Goal: Navigation & Orientation: Find specific page/section

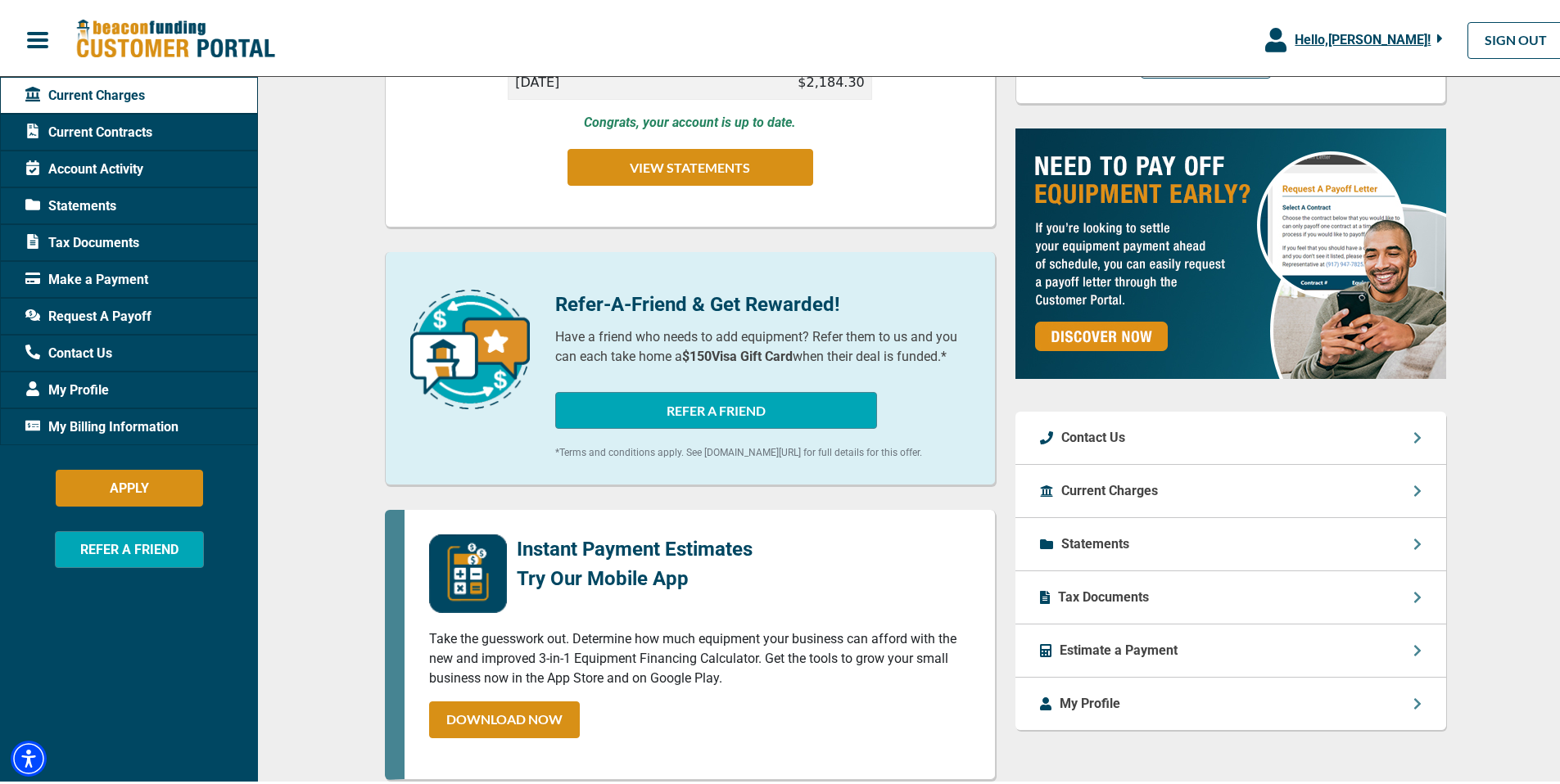
scroll to position [521, 0]
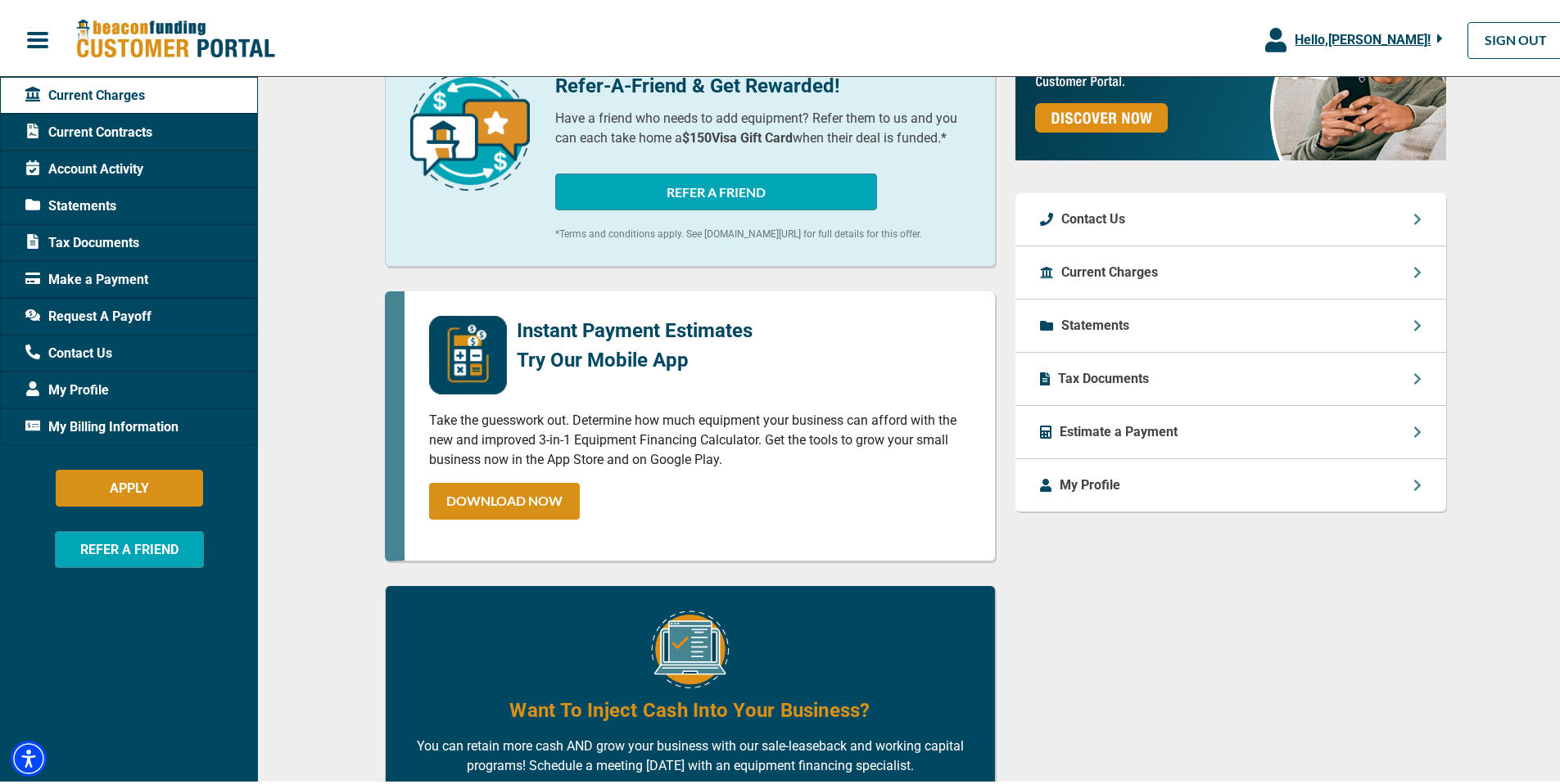
click at [1097, 280] on p "Current Charges" at bounding box center [1110, 269] width 97 height 20
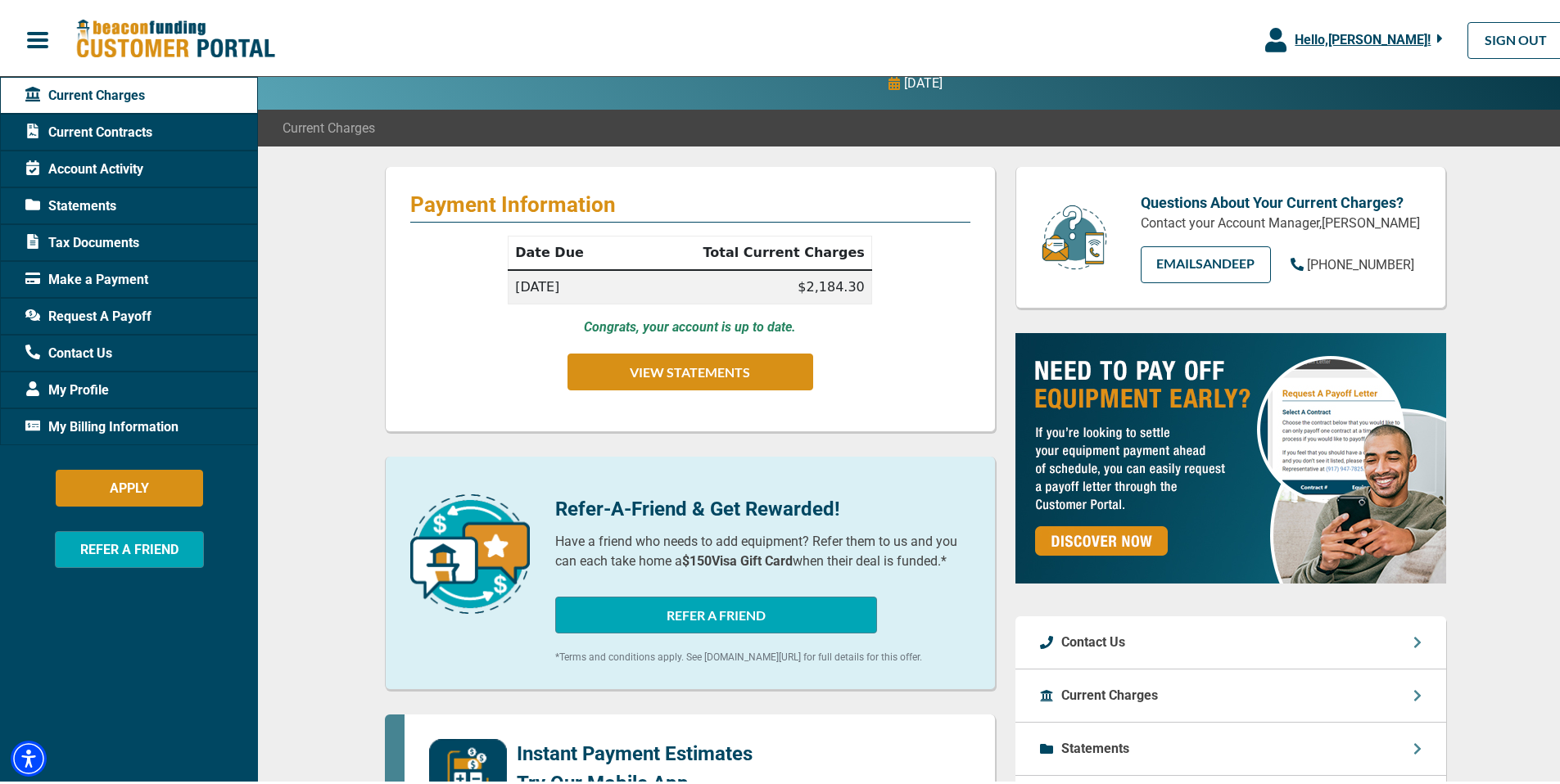
scroll to position [126, 0]
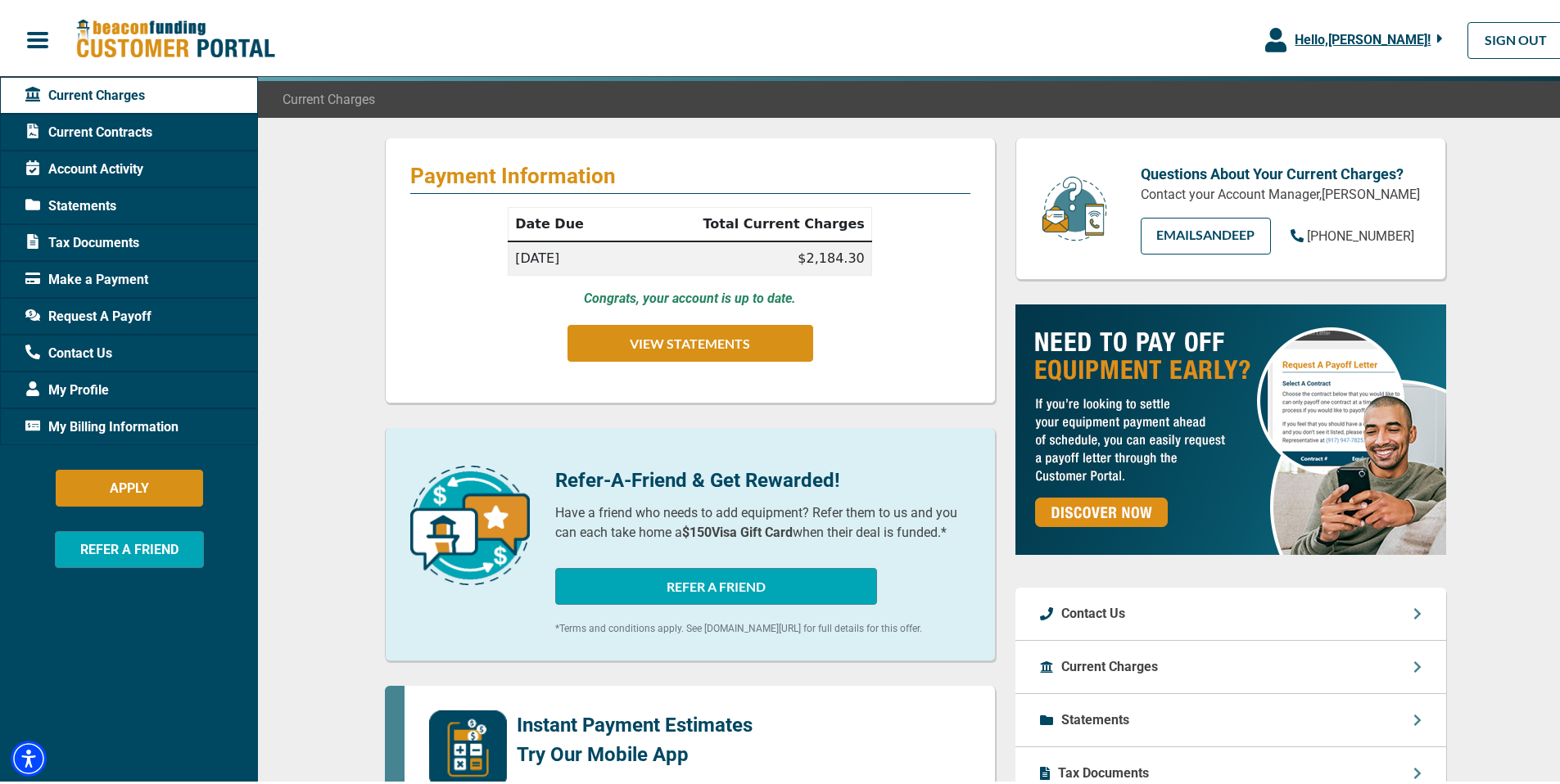
click at [119, 170] on span "Account Activity" at bounding box center [84, 166] width 118 height 20
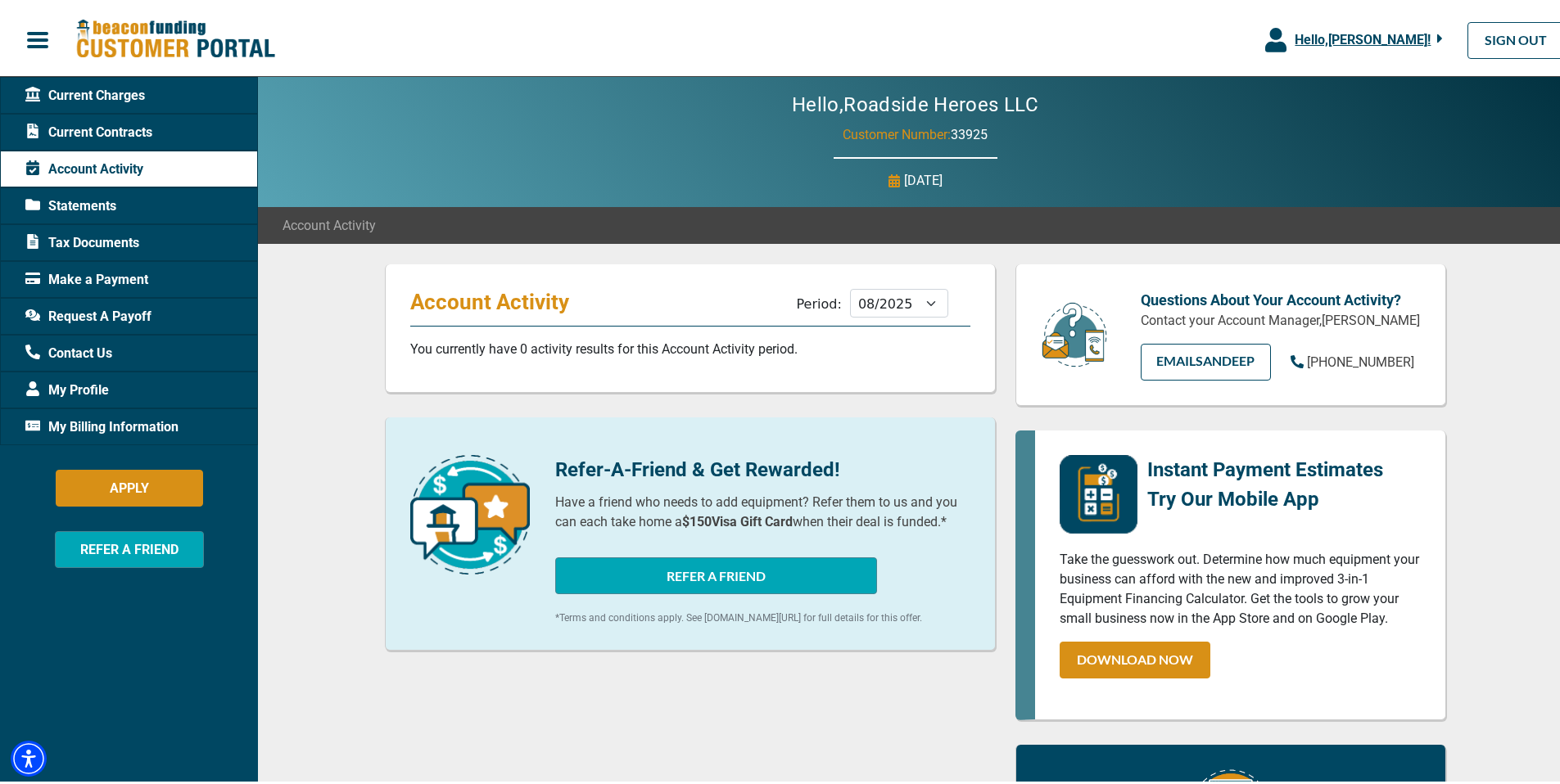
click at [99, 204] on span "Statements" at bounding box center [70, 202] width 91 height 20
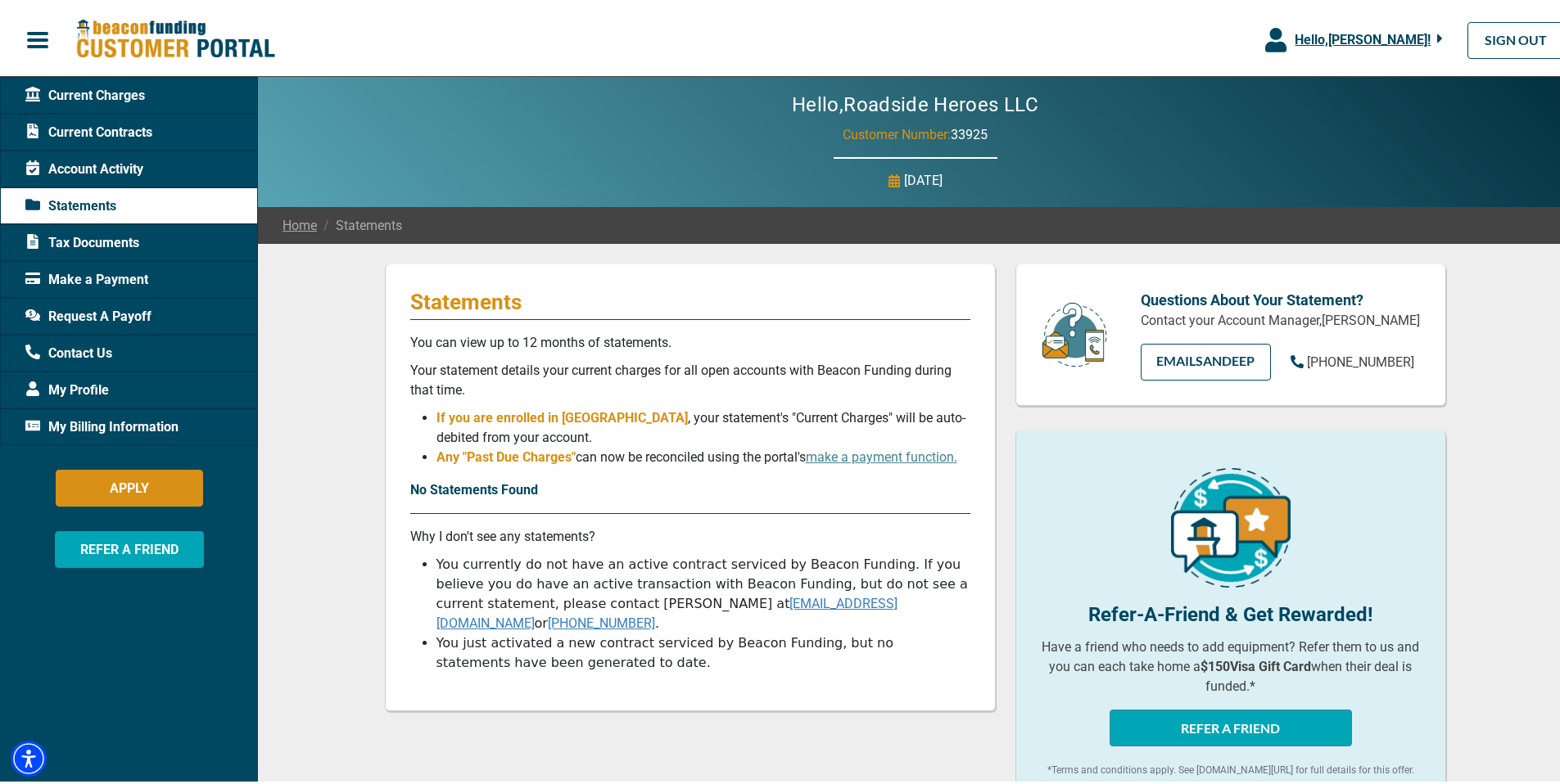
click at [88, 279] on span "Make a Payment" at bounding box center [87, 276] width 123 height 20
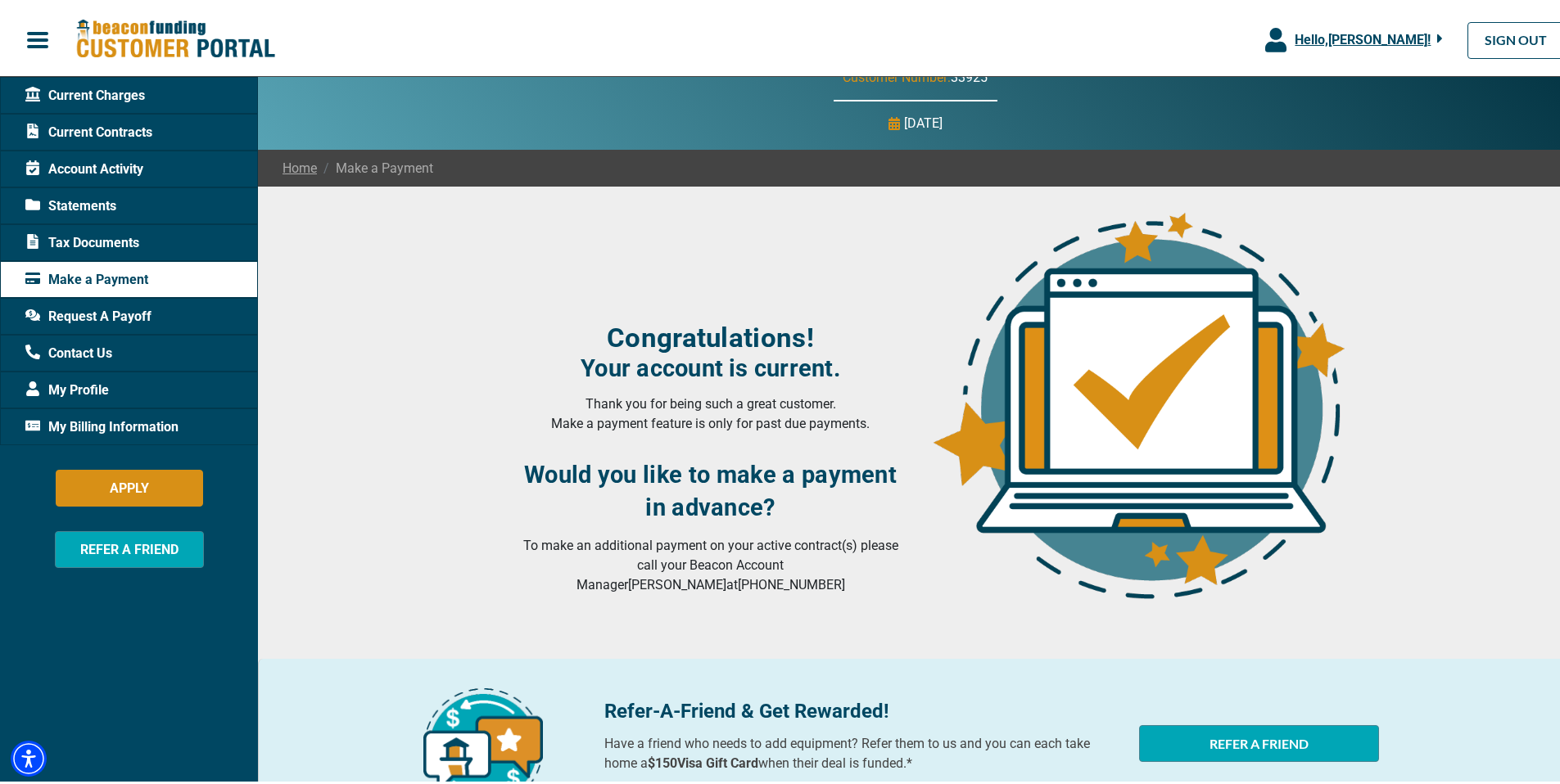
scroll to position [182, 0]
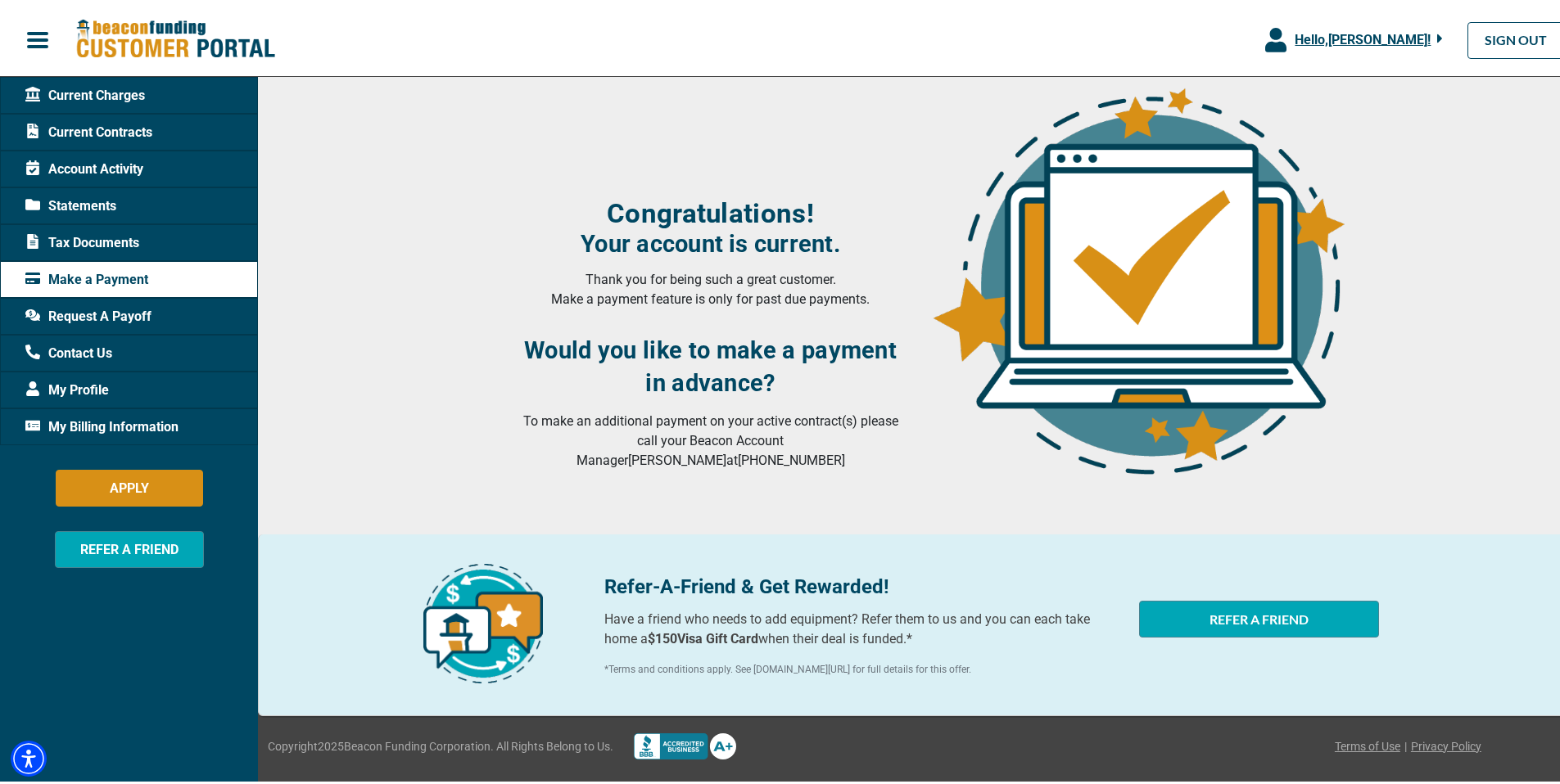
click at [125, 421] on span "My Billing Information" at bounding box center [101, 424] width 153 height 20
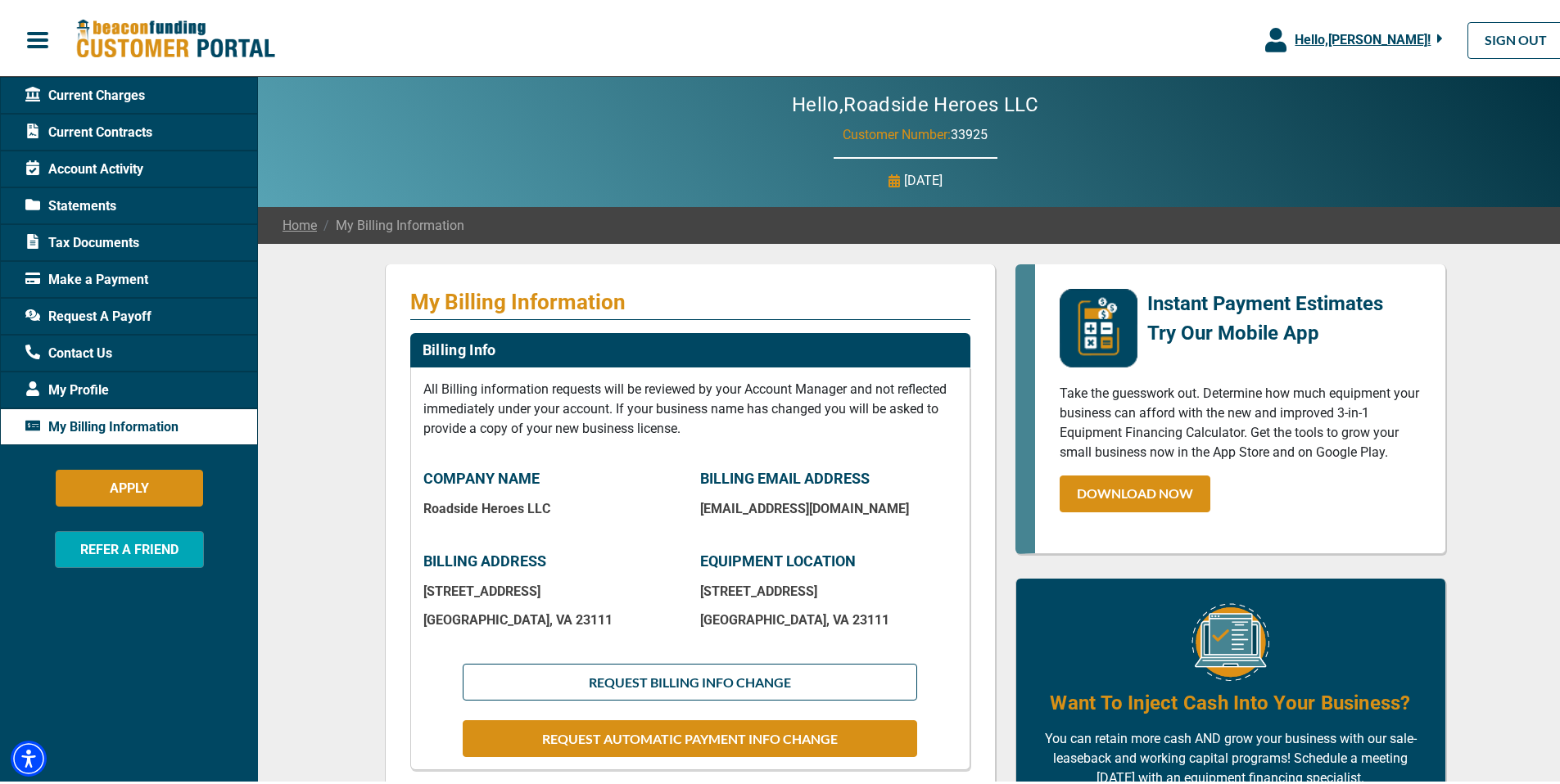
click at [108, 127] on span "Current Contracts" at bounding box center [88, 129] width 127 height 20
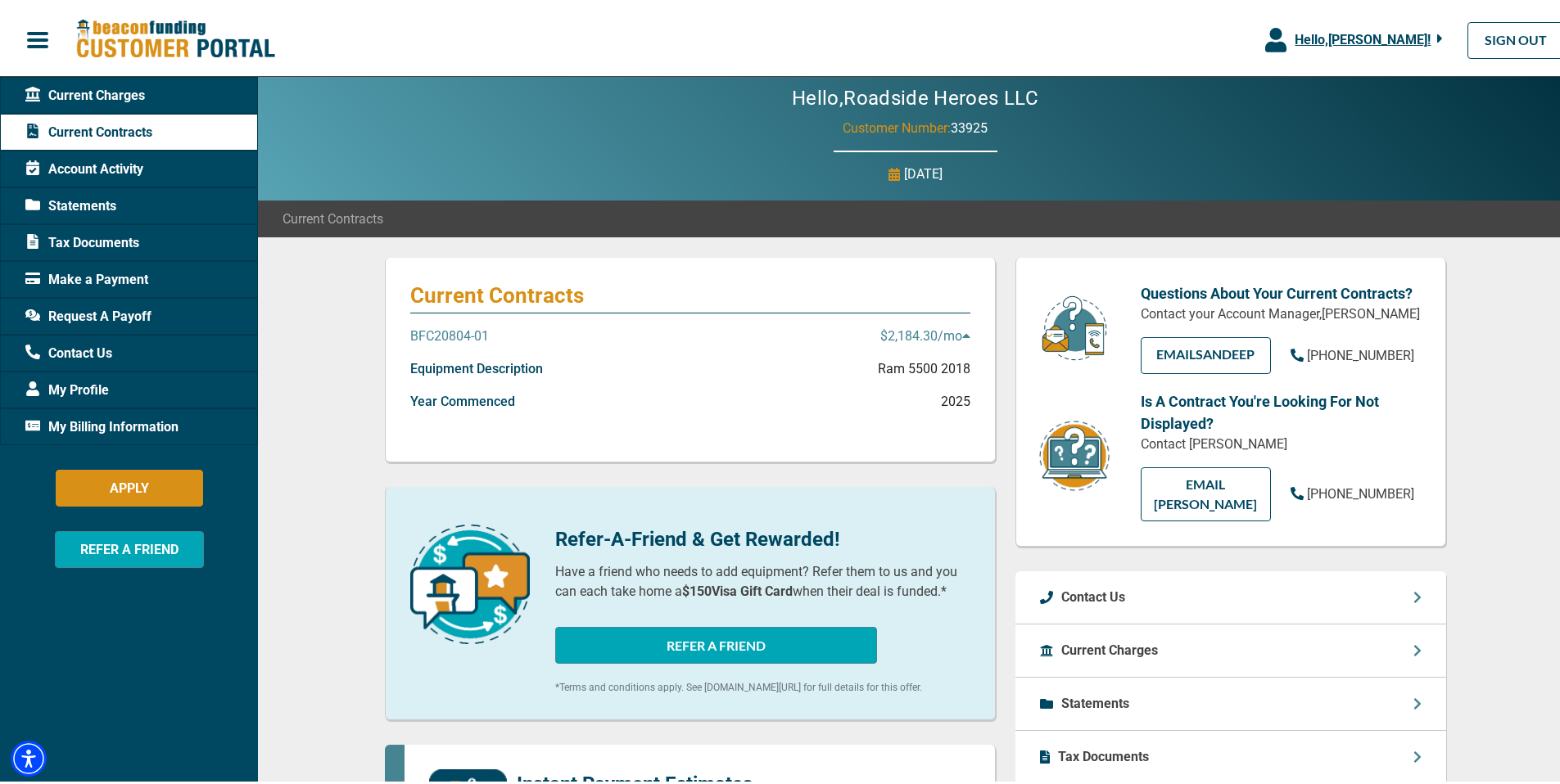
scroll to position [8, 0]
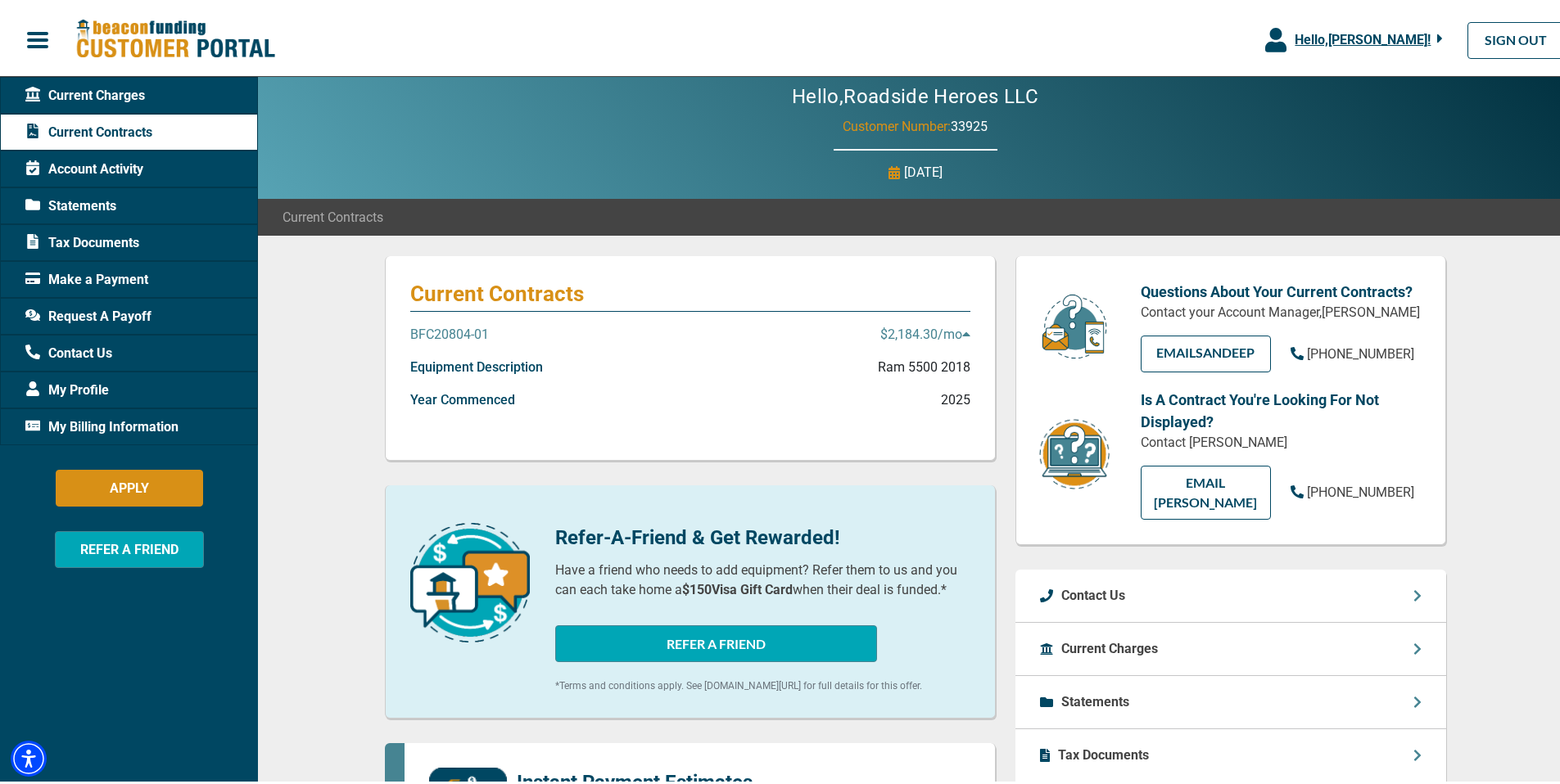
click at [962, 331] on icon at bounding box center [965, 331] width 8 height 4
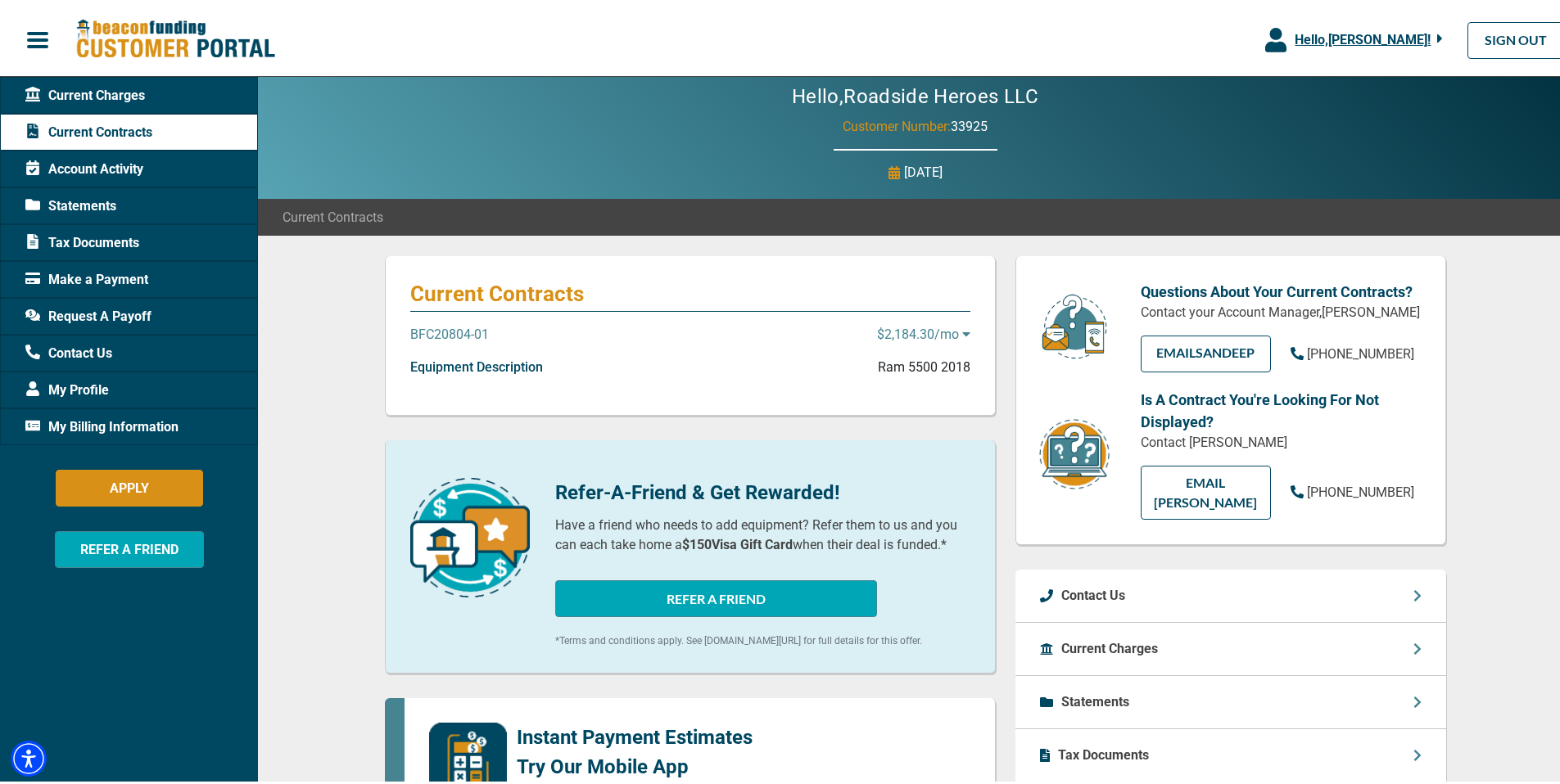
click at [962, 331] on icon at bounding box center [965, 331] width 8 height 4
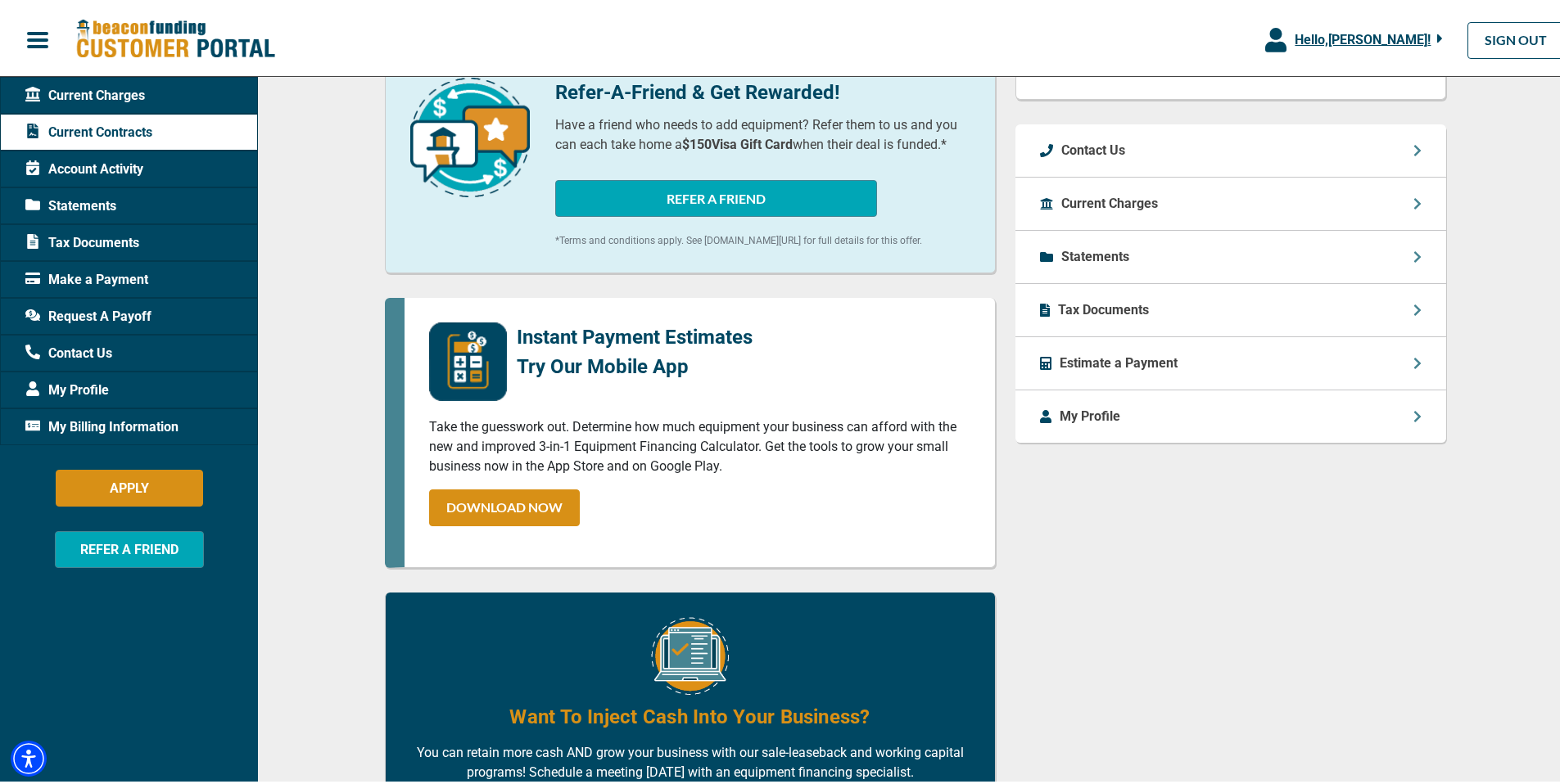
scroll to position [445, 0]
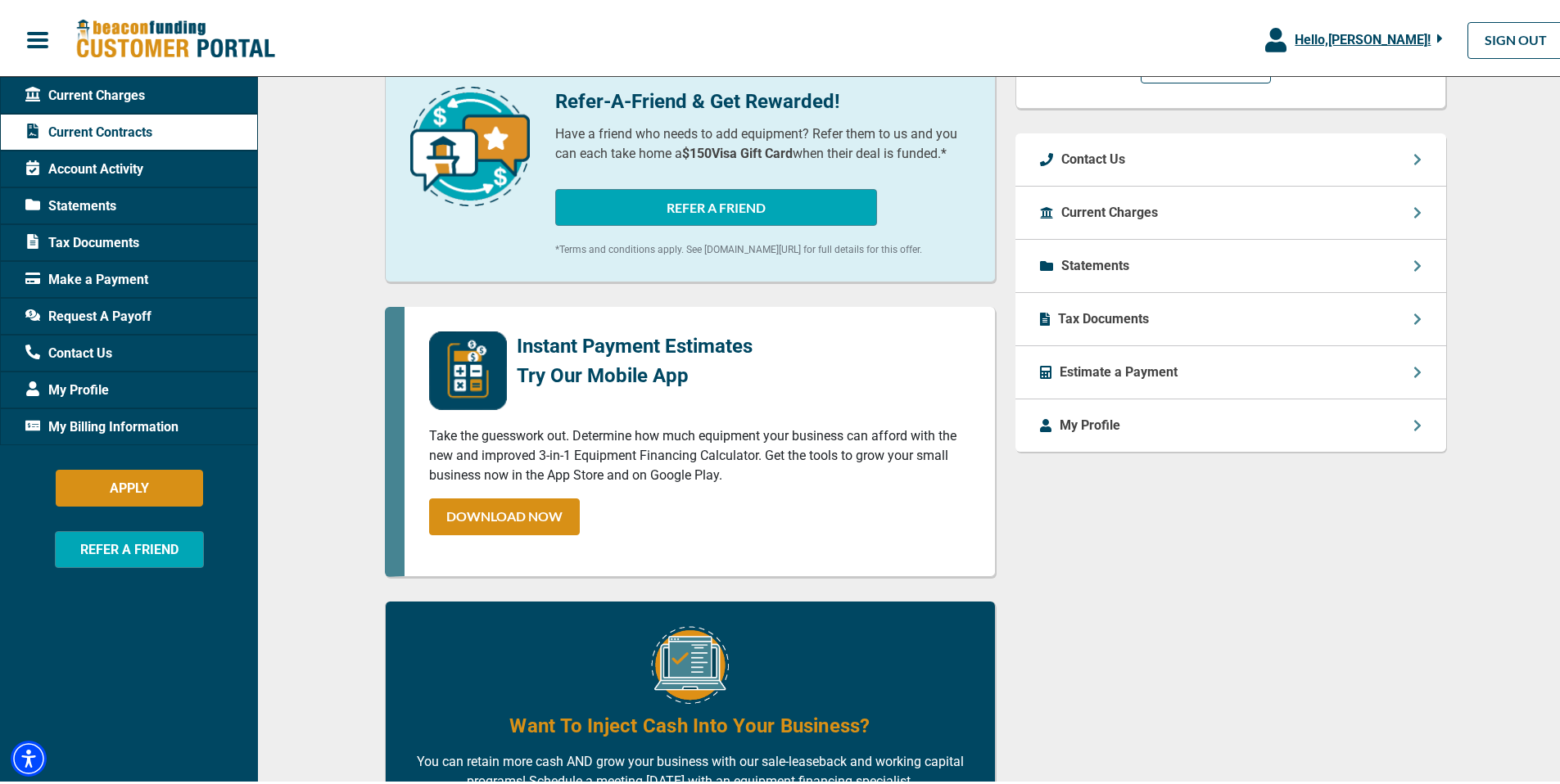
click at [1105, 272] on p "Statements" at bounding box center [1095, 262] width 68 height 20
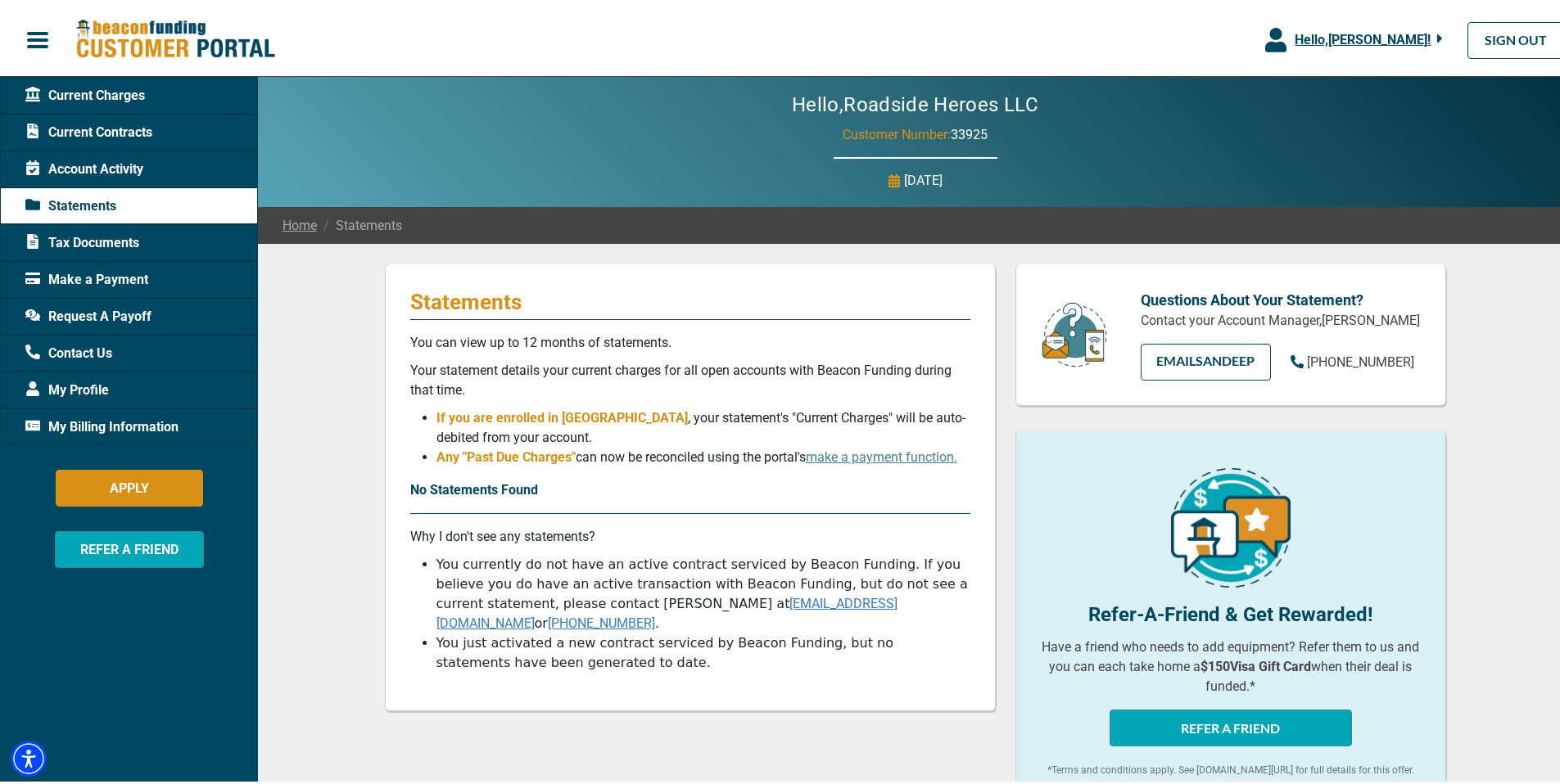
click at [100, 94] on span "Current Charges" at bounding box center [85, 93] width 119 height 20
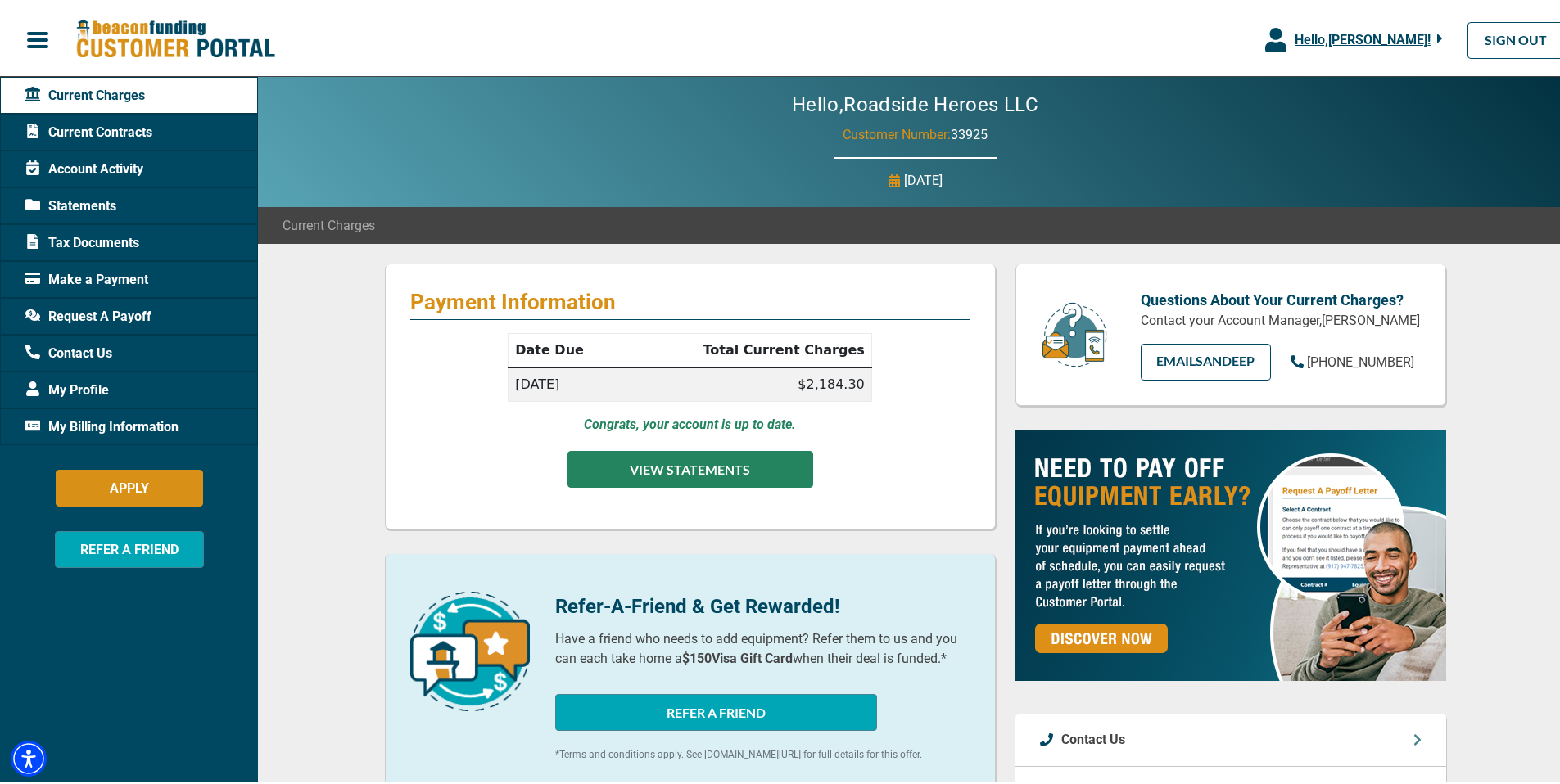
click at [648, 462] on button "VIEW STATEMENTS" at bounding box center [691, 466] width 246 height 37
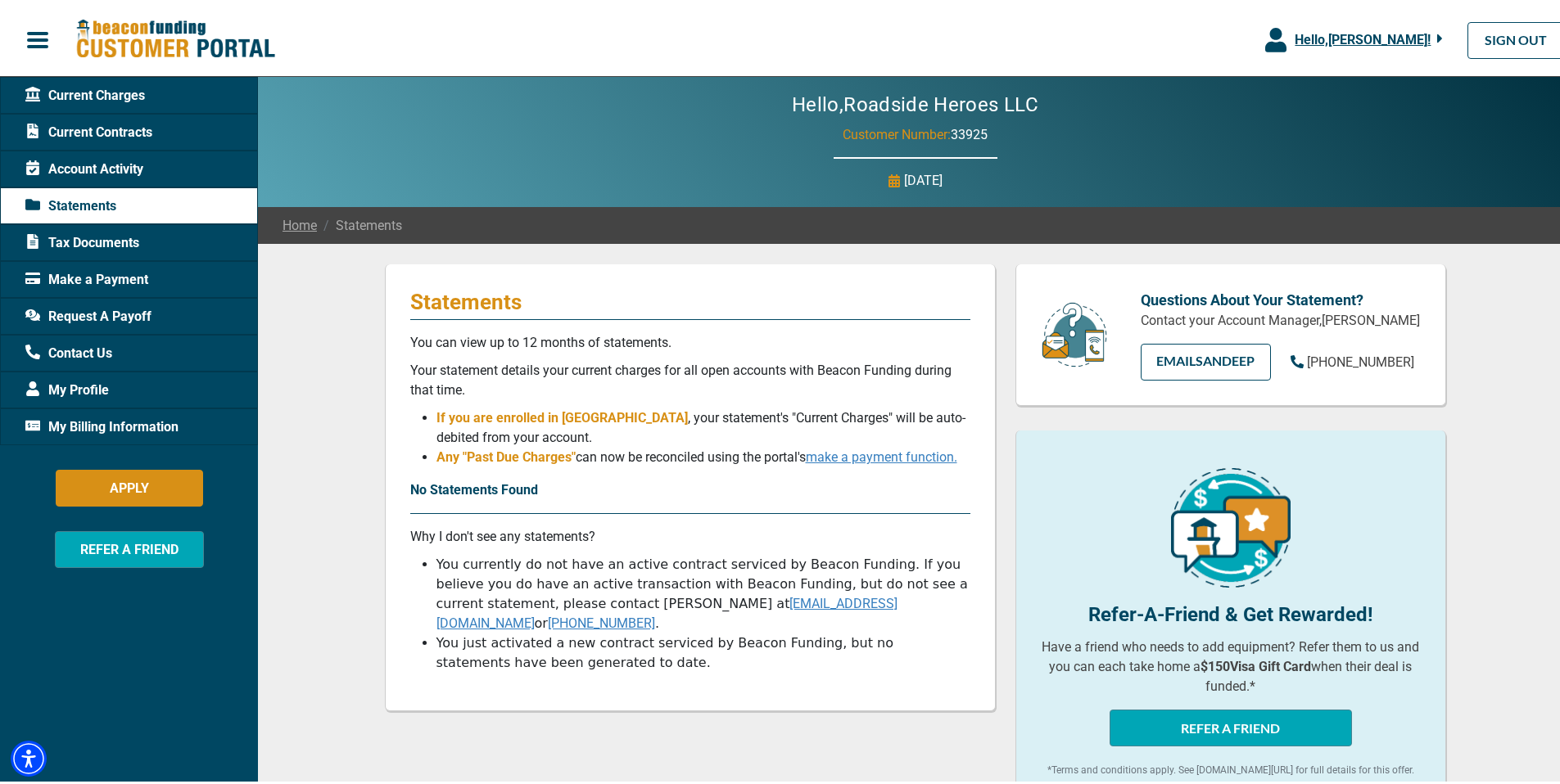
click at [841, 457] on link "make a payment function." at bounding box center [881, 454] width 151 height 16
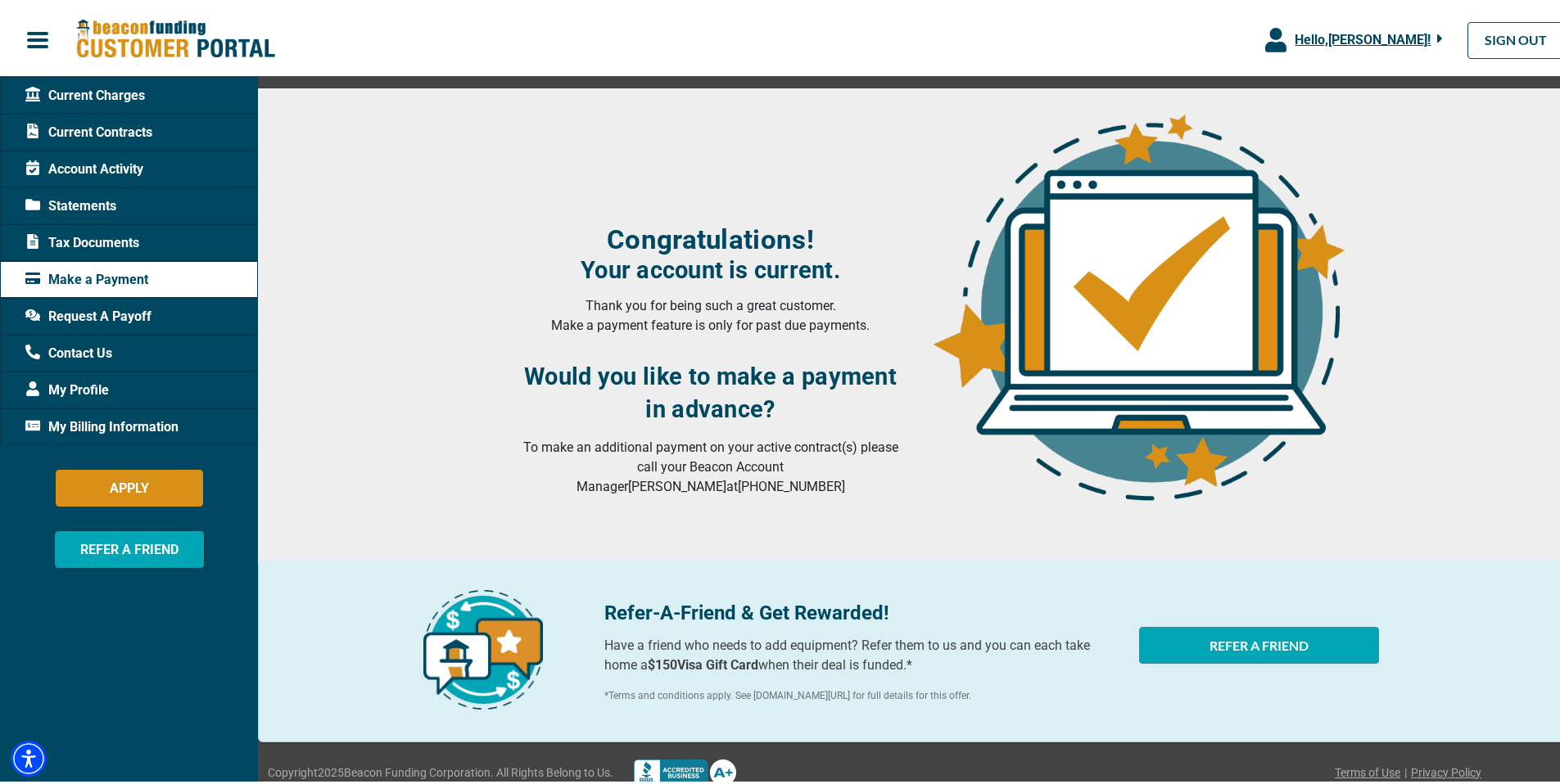
scroll to position [182, 0]
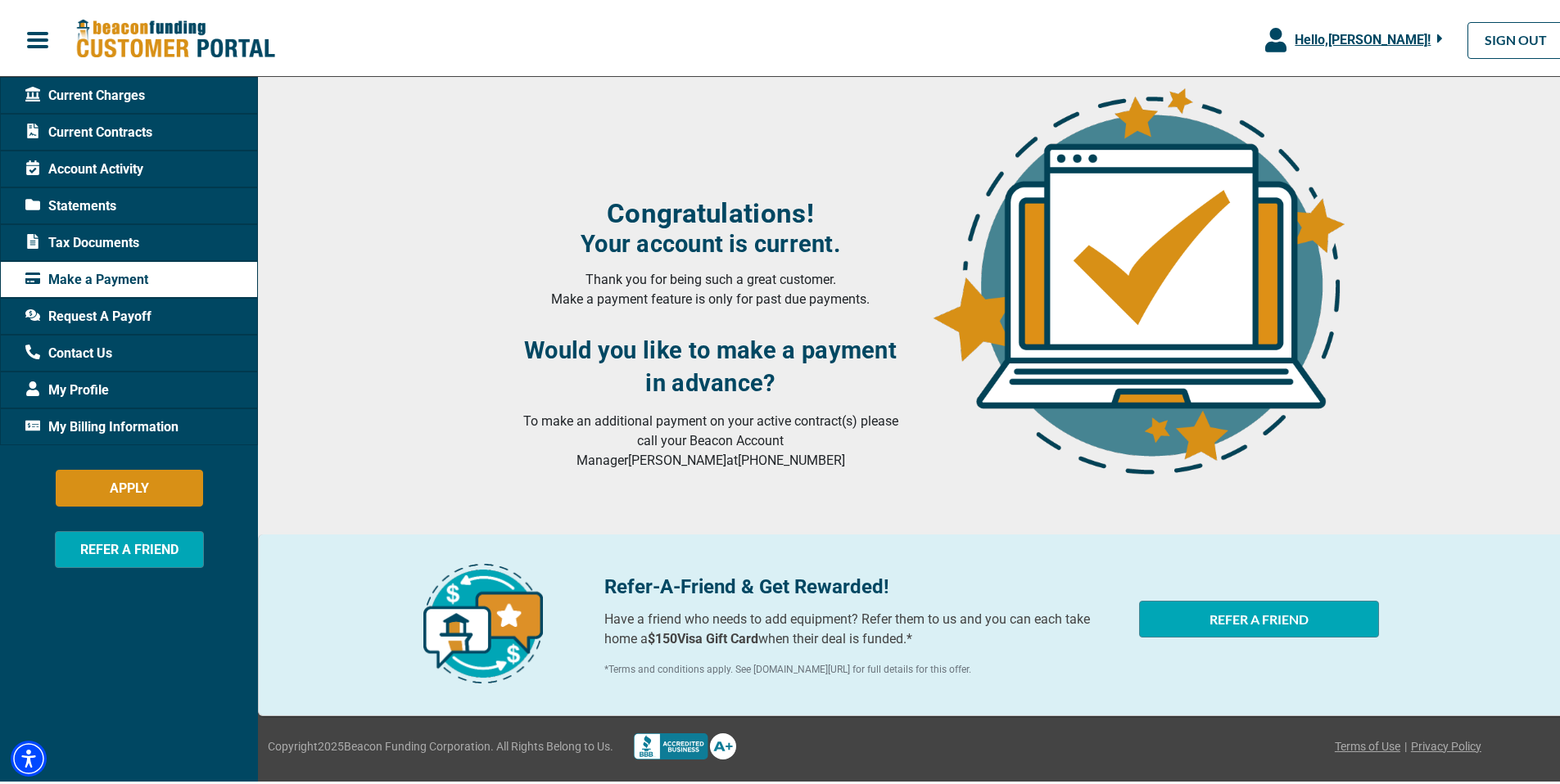
click at [110, 97] on span "Current Charges" at bounding box center [85, 93] width 119 height 20
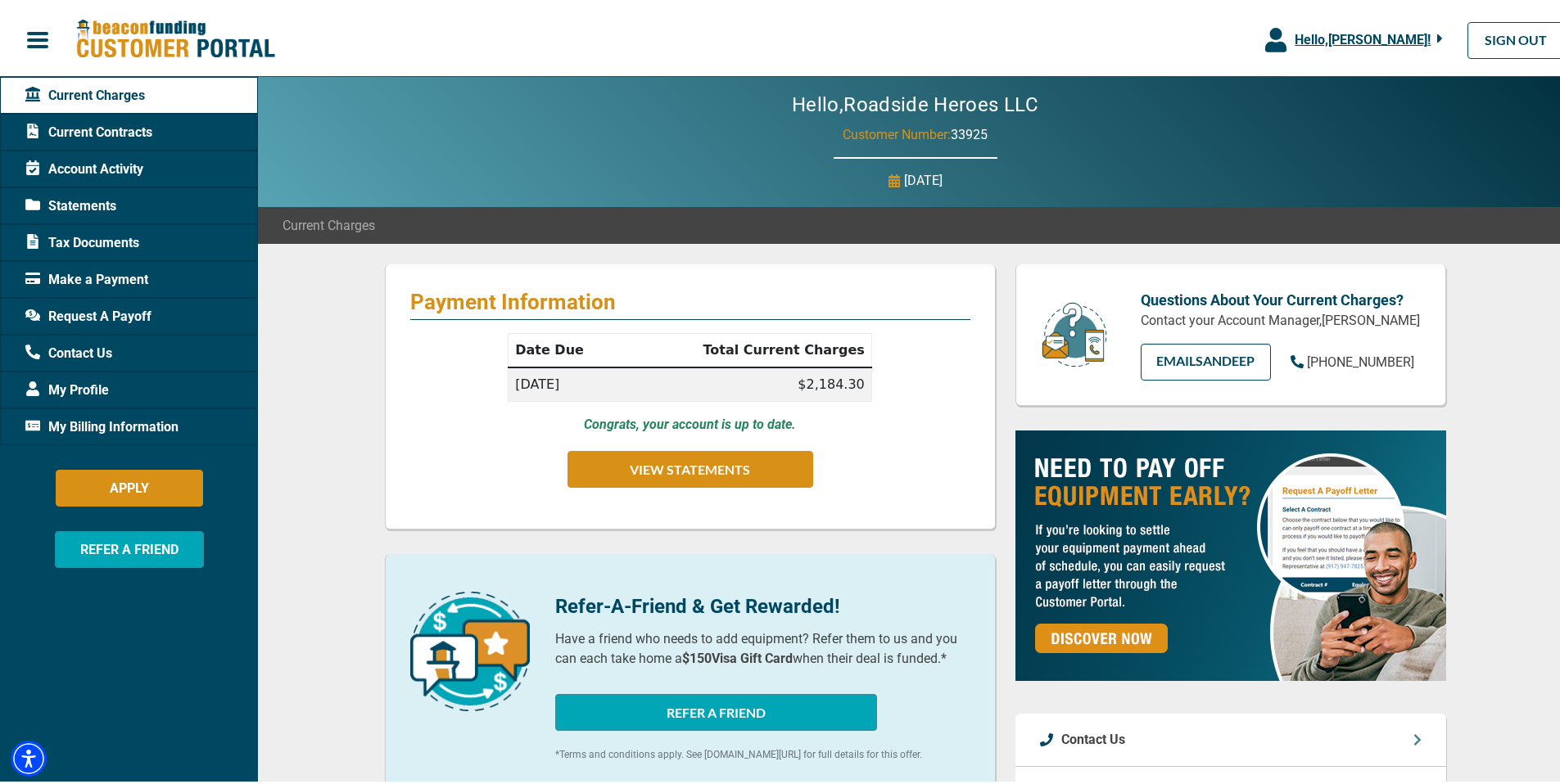
click at [108, 125] on span "Current Contracts" at bounding box center [88, 129] width 127 height 20
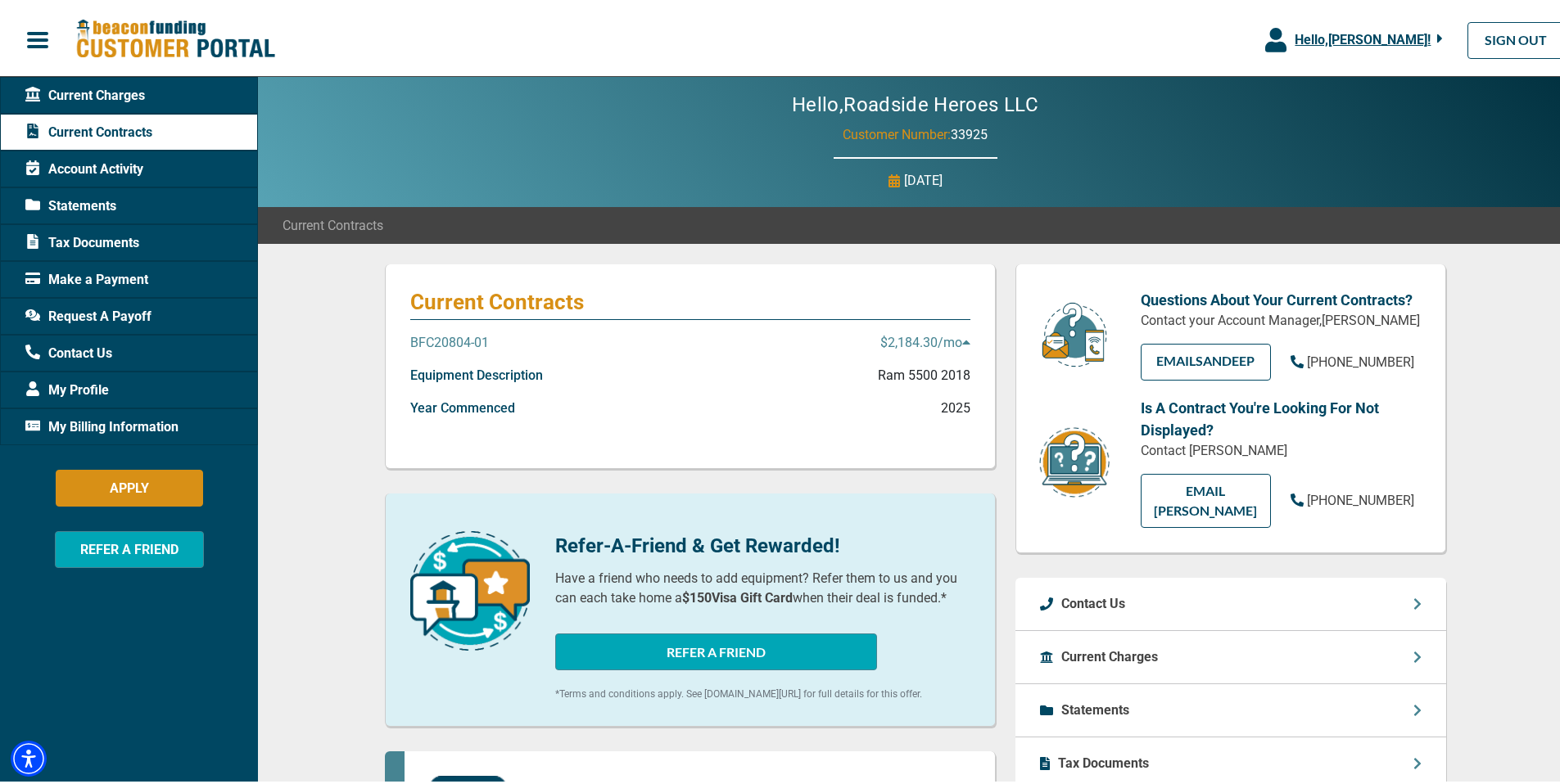
click at [431, 337] on p "BFC20804-01" at bounding box center [449, 339] width 79 height 20
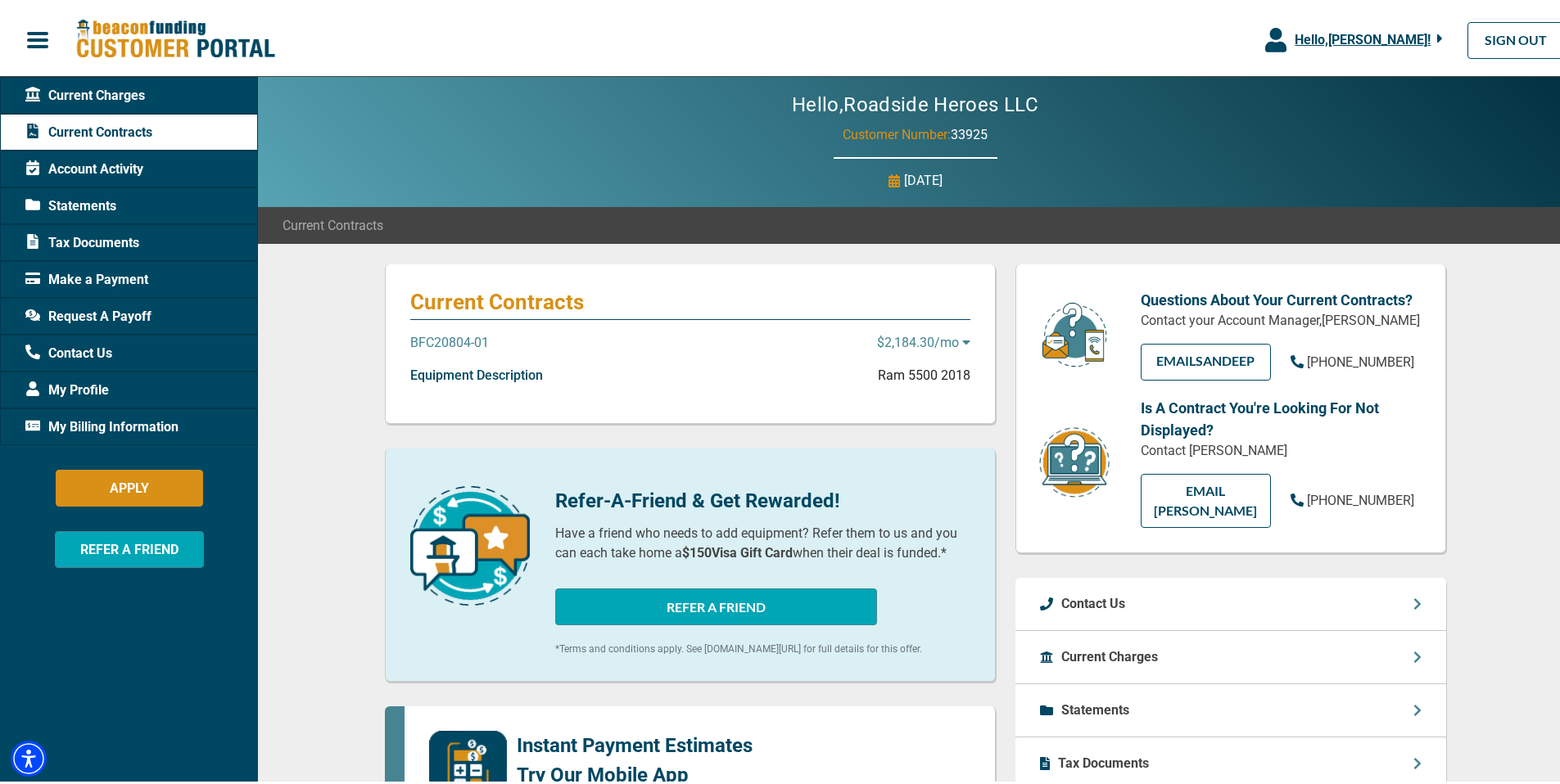
click at [431, 337] on p "BFC20804-01" at bounding box center [449, 339] width 79 height 20
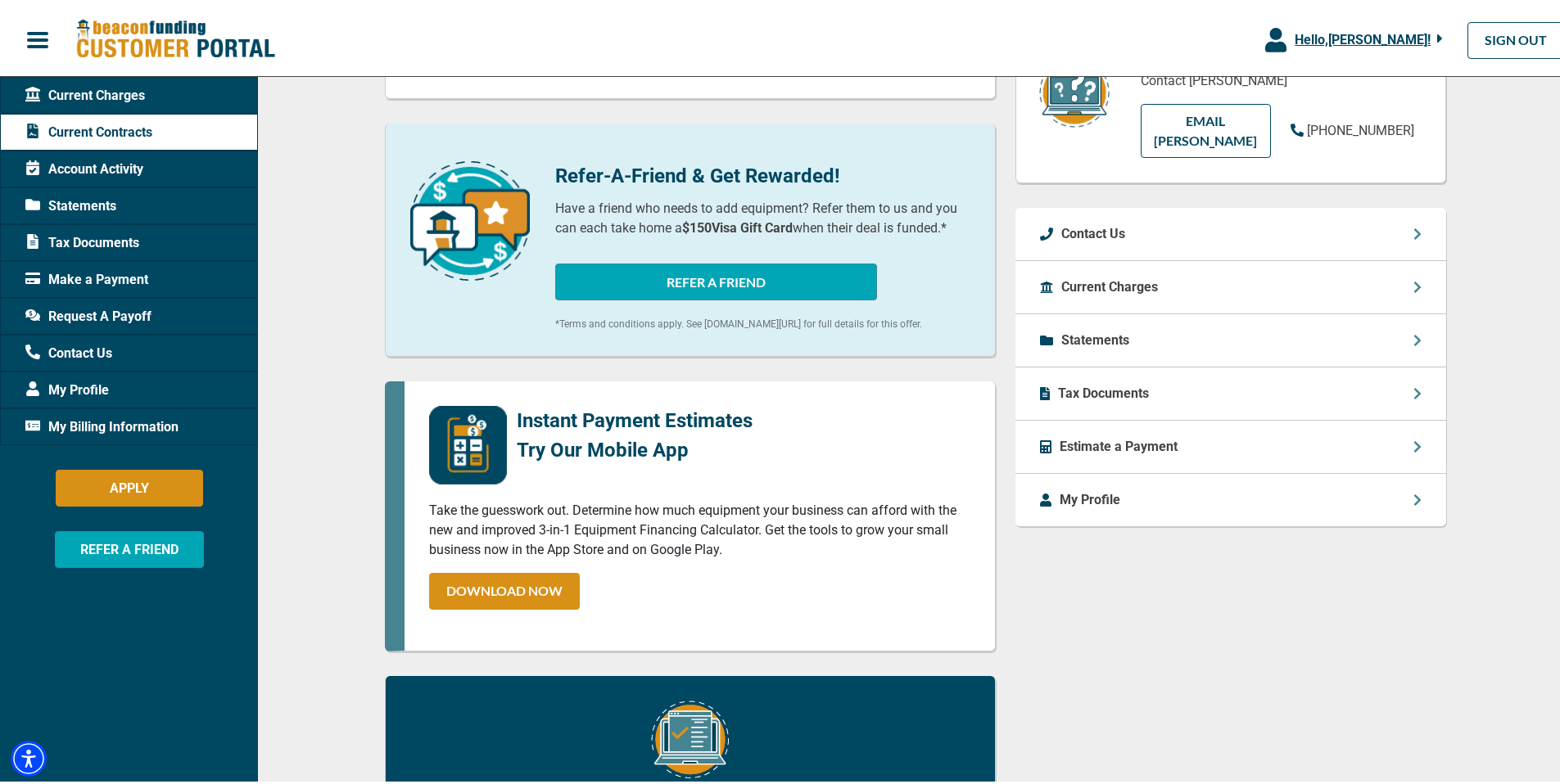
scroll to position [387, 0]
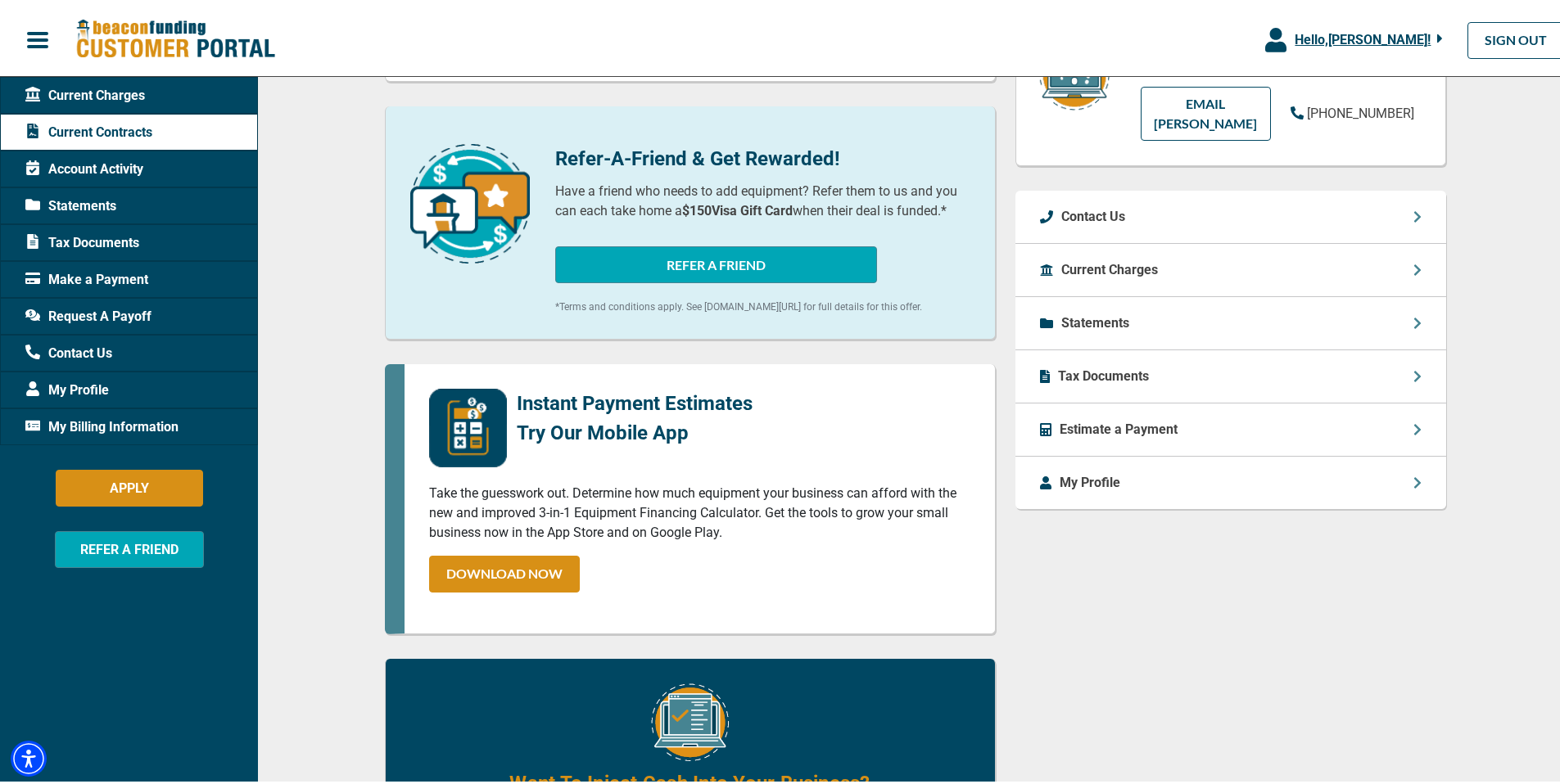
click at [1087, 376] on p "Tax Documents" at bounding box center [1103, 373] width 91 height 20
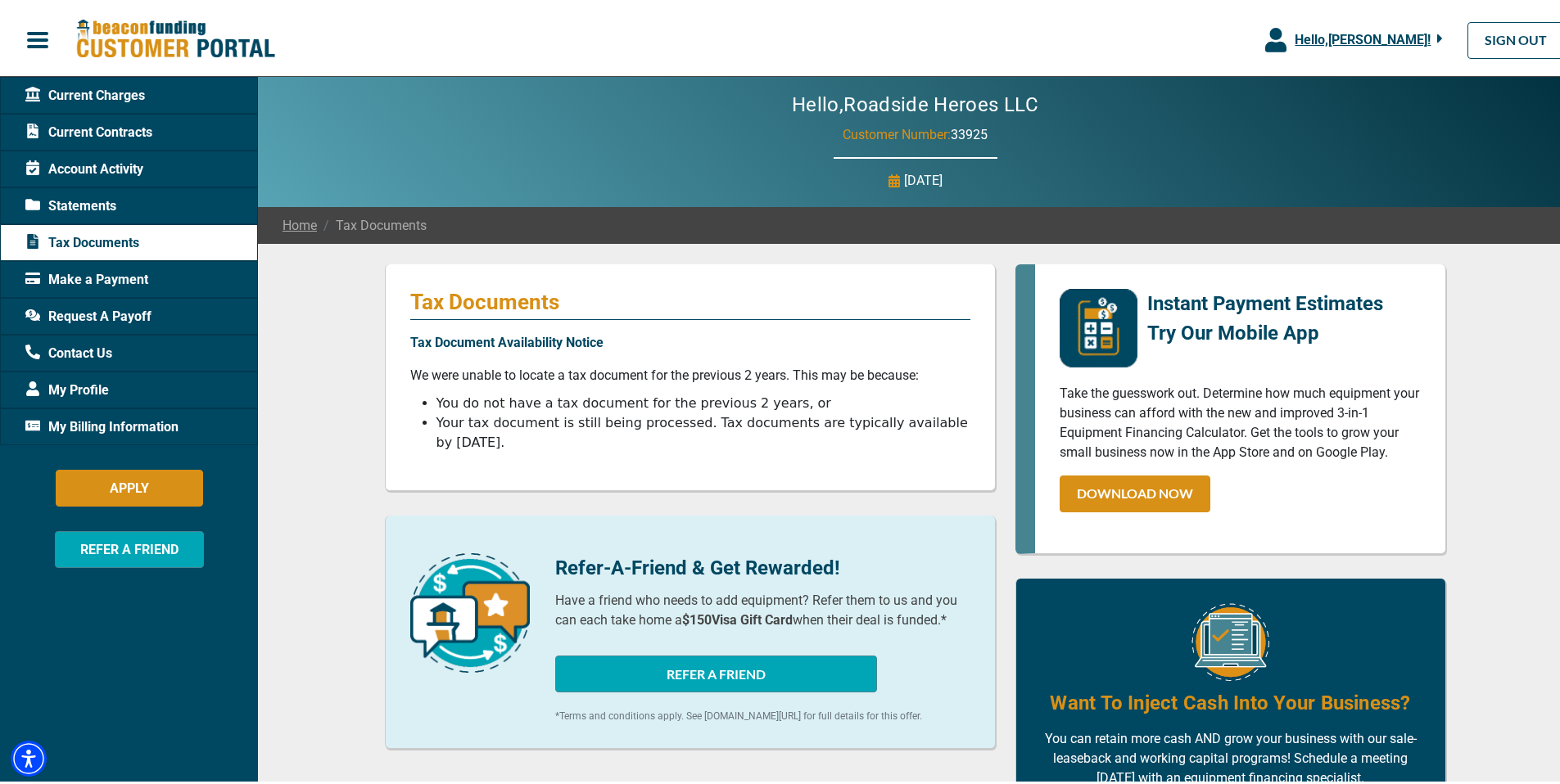
click at [88, 310] on span "Request A Payoff" at bounding box center [88, 313] width 126 height 20
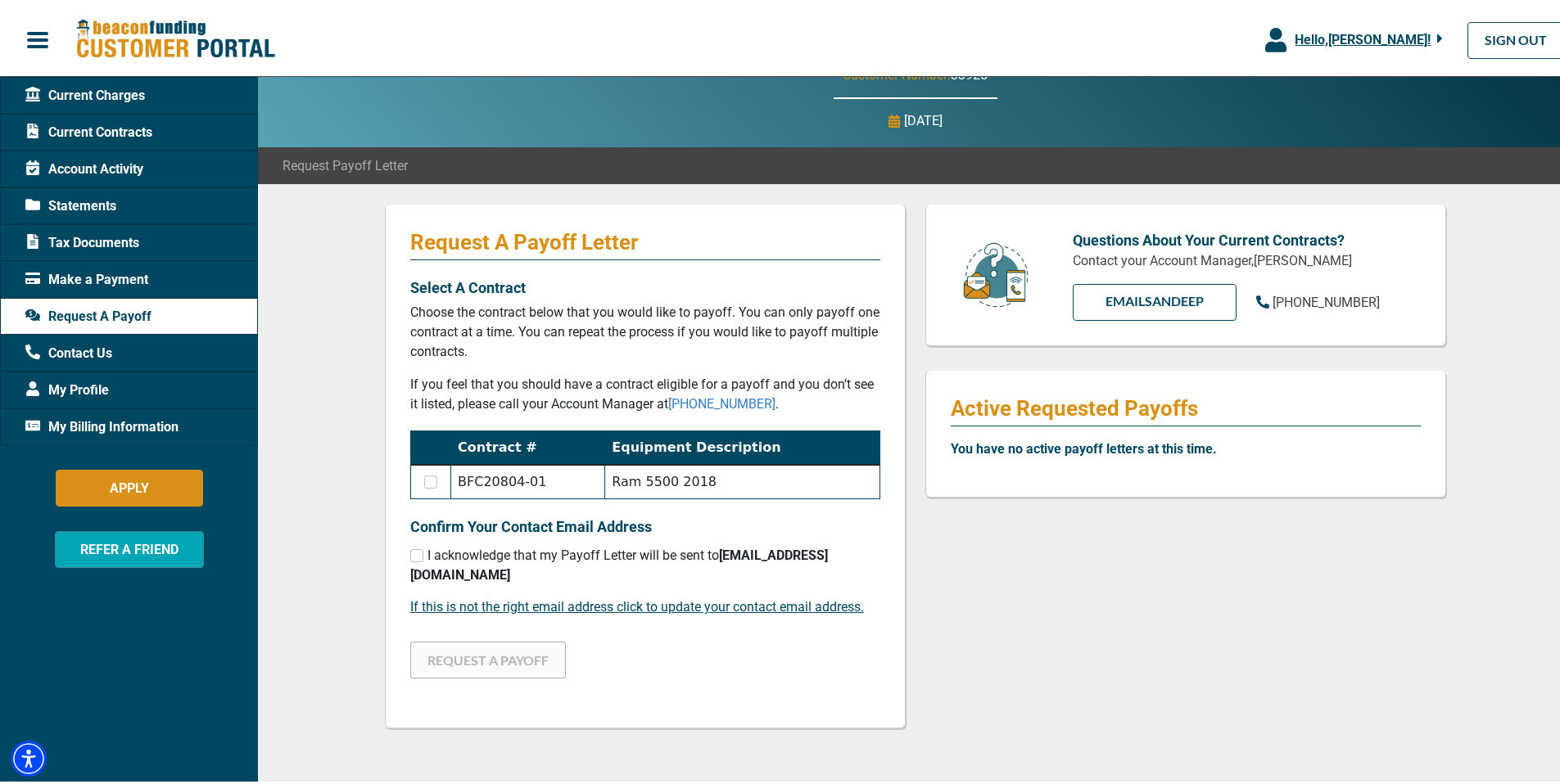
scroll to position [61, 0]
